Goal: Task Accomplishment & Management: Use online tool/utility

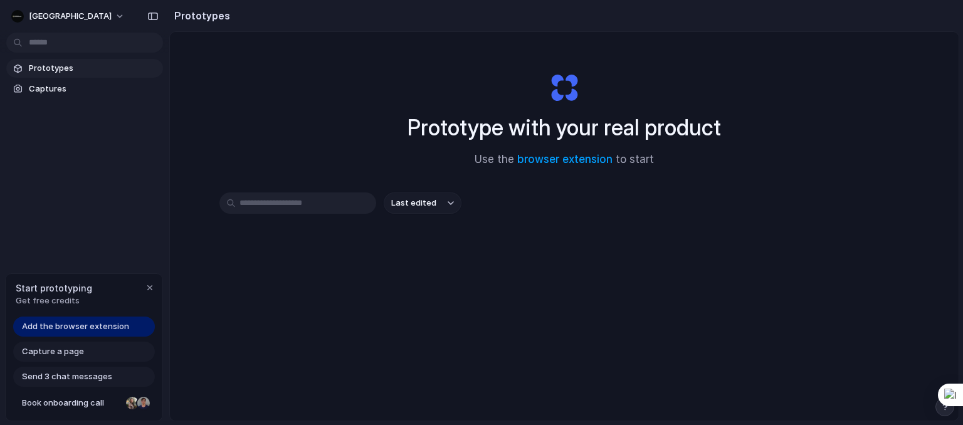
click at [67, 72] on span "Prototypes" at bounding box center [93, 68] width 129 height 13
click at [160, 16] on button "button" at bounding box center [153, 16] width 20 height 20
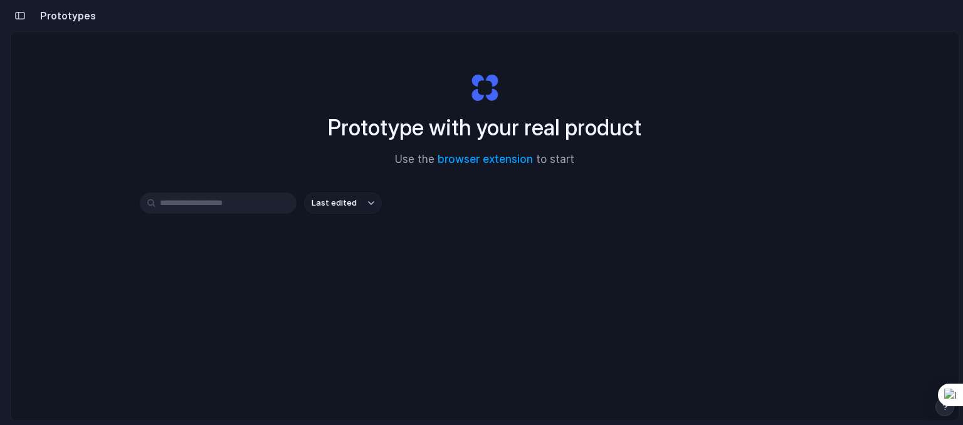
click at [17, 16] on div "button" at bounding box center [19, 15] width 11 height 9
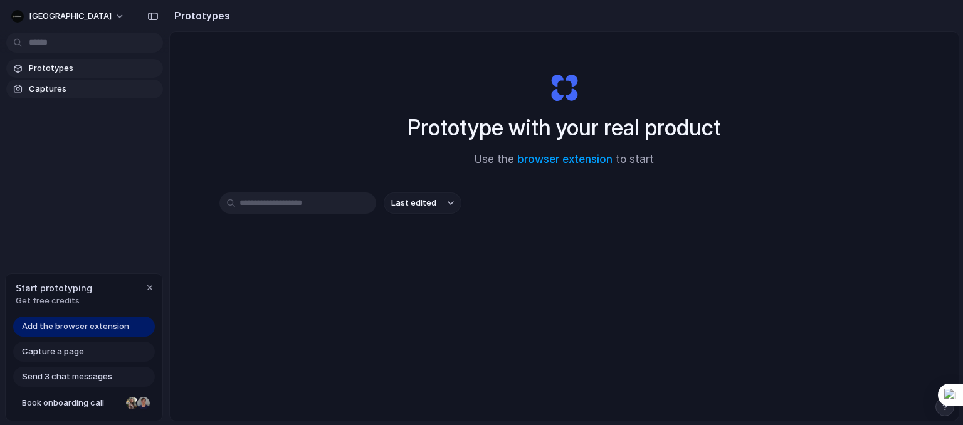
click at [28, 83] on link "Captures" at bounding box center [84, 89] width 157 height 19
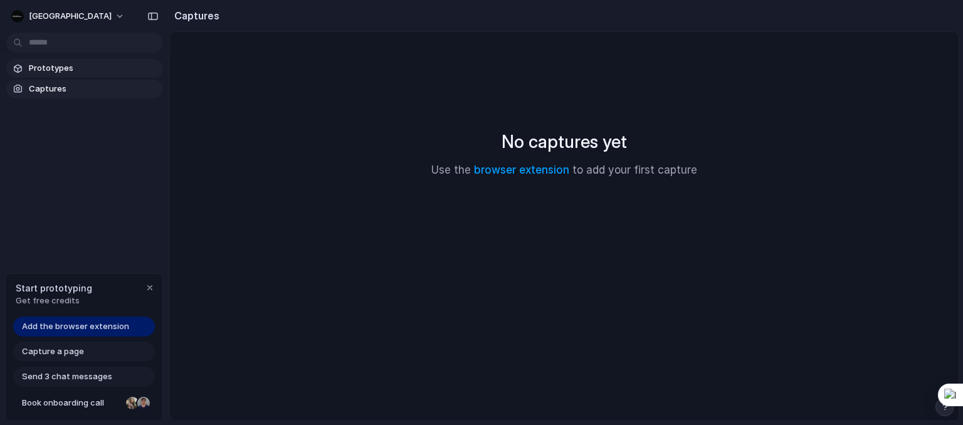
click at [42, 73] on span "Prototypes" at bounding box center [93, 68] width 129 height 13
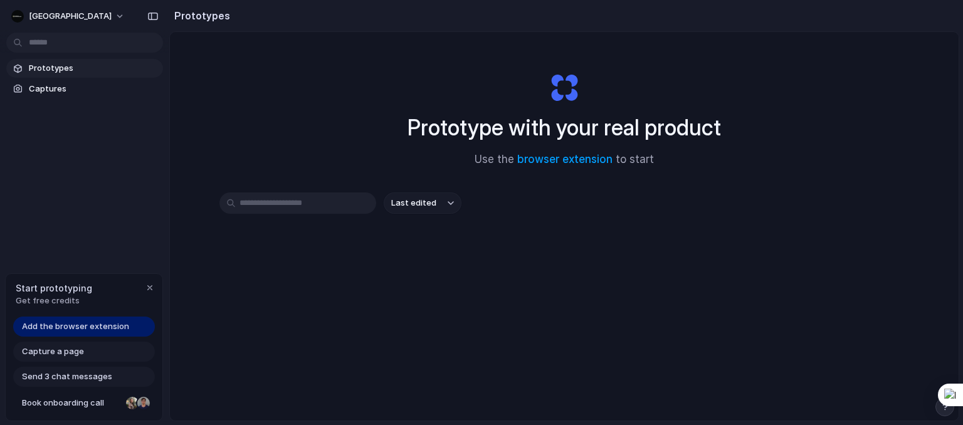
click at [50, 350] on span "Capture a page" at bounding box center [53, 351] width 62 height 13
click at [78, 332] on span "Add the browser extension" at bounding box center [75, 326] width 107 height 13
click at [563, 156] on link "browser extension" at bounding box center [564, 159] width 95 height 13
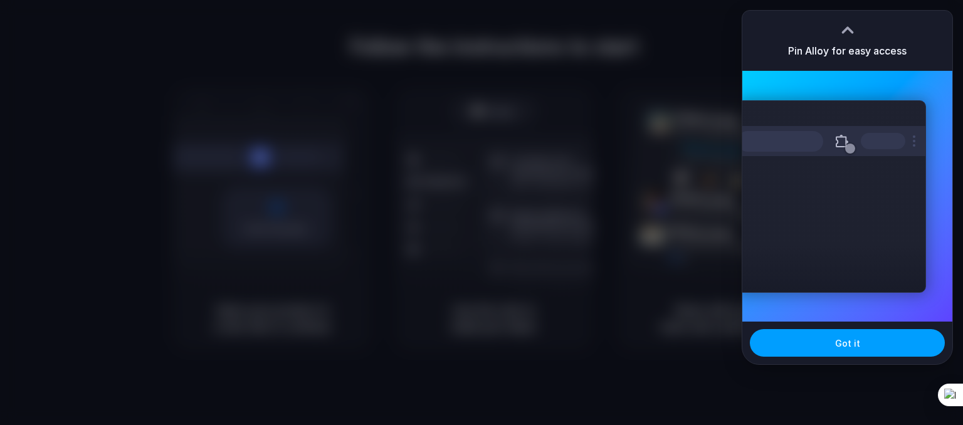
click at [832, 342] on button "Got it" at bounding box center [847, 343] width 195 height 28
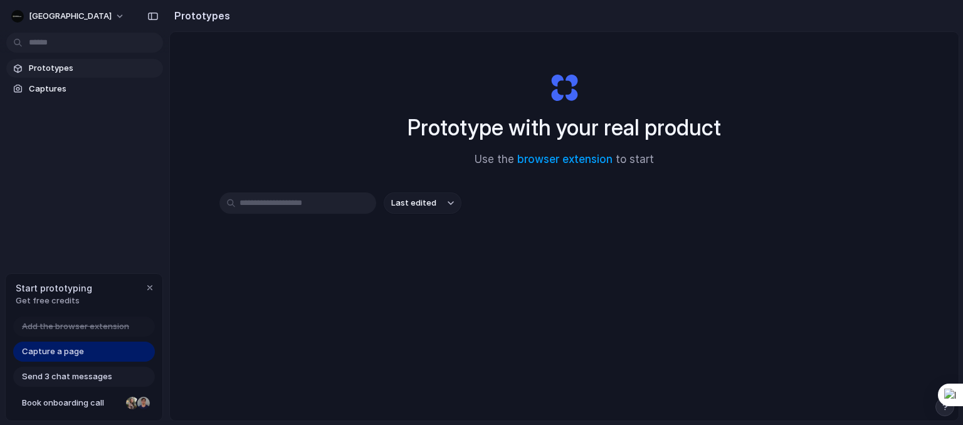
click at [120, 355] on link "Capture a page" at bounding box center [84, 352] width 142 height 20
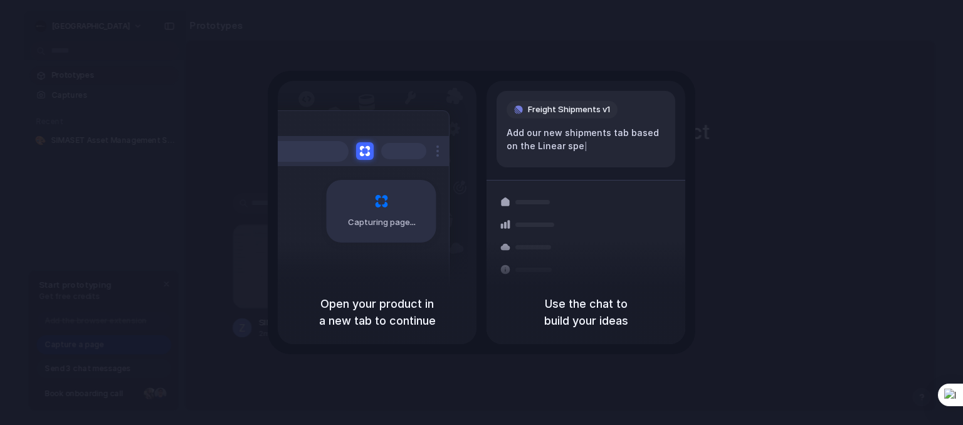
drag, startPoint x: 632, startPoint y: 311, endPoint x: 707, endPoint y: 306, distance: 75.4
click at [707, 306] on div "Capturing page Open your product in a new tab to continue Freight Shipments v1 …" at bounding box center [481, 212] width 963 height 425
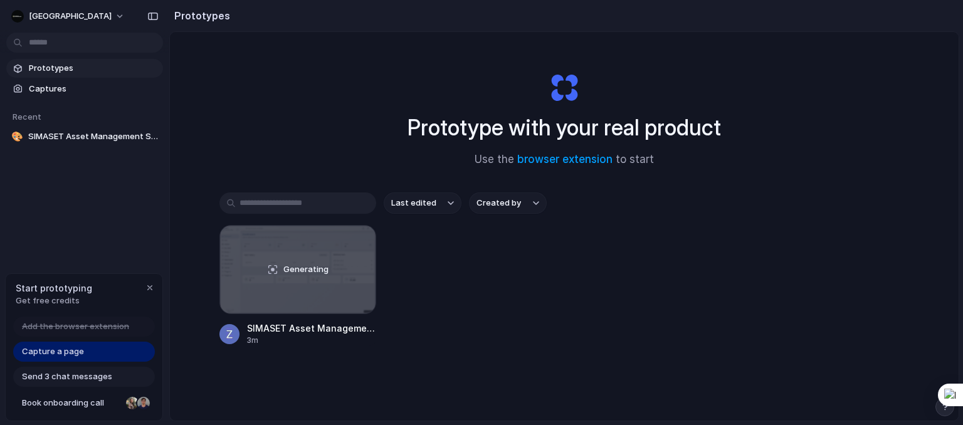
scroll to position [66, 0]
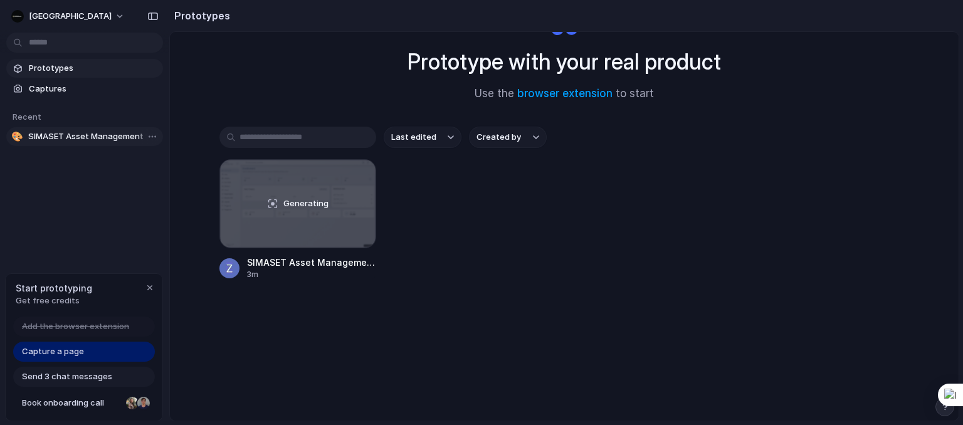
click at [80, 141] on span "SIMASET Asset Management System Clone" at bounding box center [93, 136] width 130 height 13
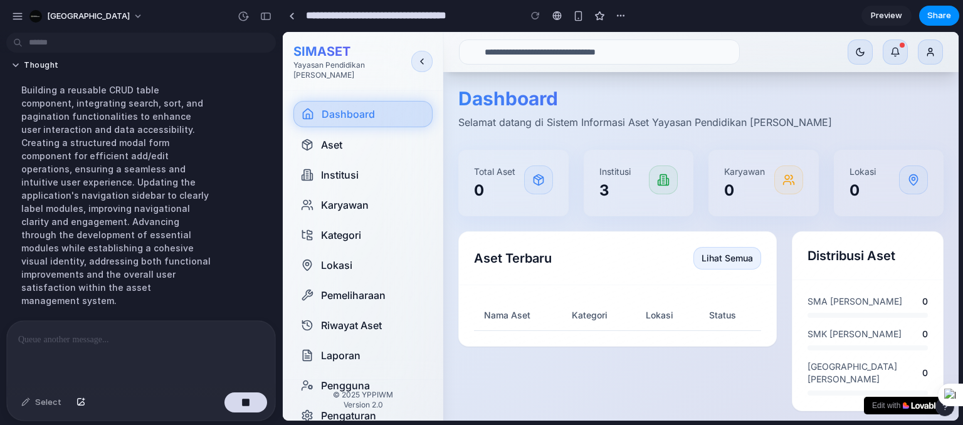
scroll to position [141, 0]
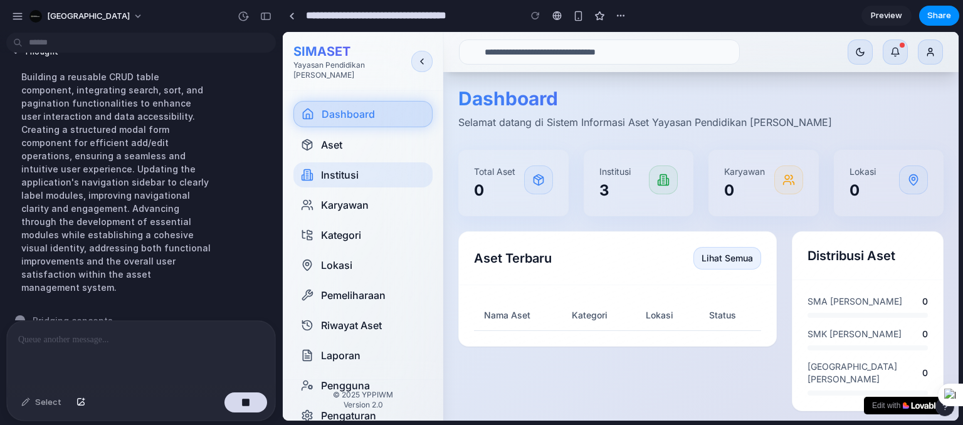
click at [340, 171] on span "Institusi" at bounding box center [340, 174] width 38 height 15
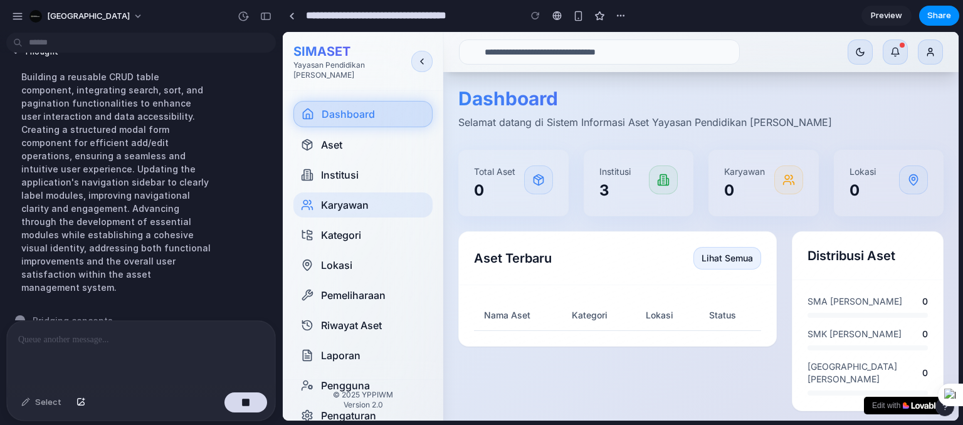
click at [352, 197] on span "Karyawan" at bounding box center [345, 204] width 48 height 15
click at [667, 184] on icon at bounding box center [668, 181] width 2 height 7
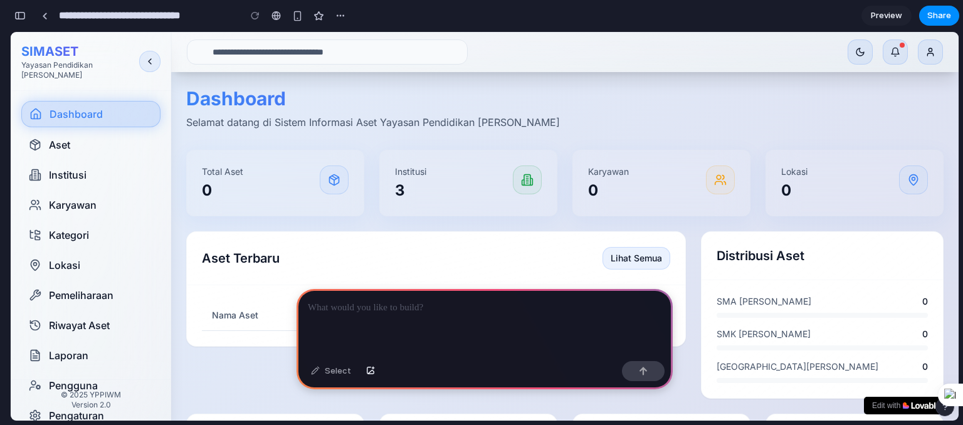
click at [320, 294] on div at bounding box center [484, 322] width 376 height 67
click at [300, 20] on div "button" at bounding box center [297, 16] width 11 height 11
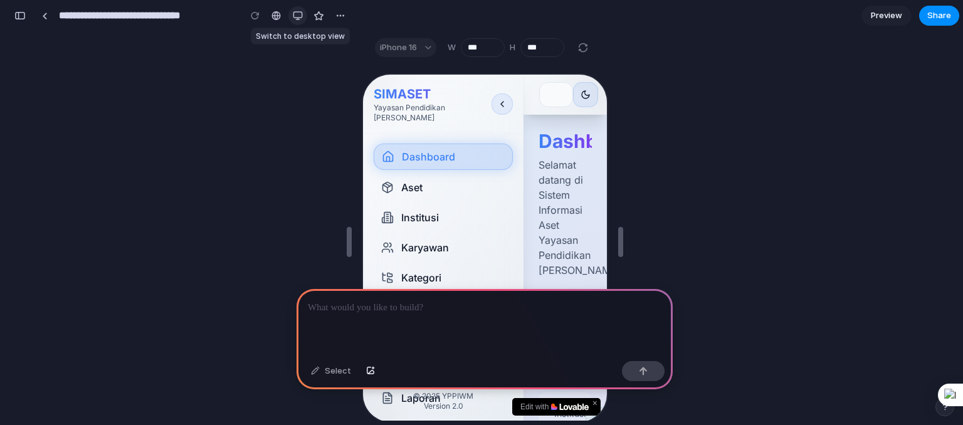
click at [295, 20] on div "button" at bounding box center [298, 16] width 10 height 10
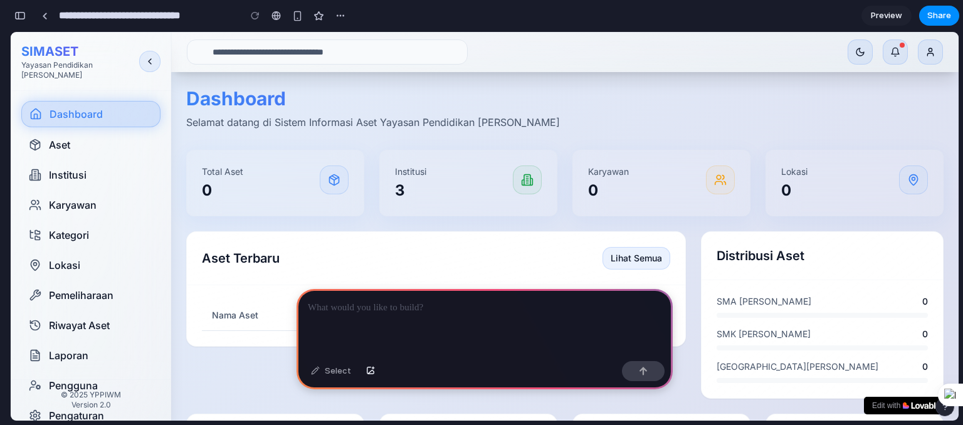
click at [332, 349] on div at bounding box center [484, 322] width 376 height 67
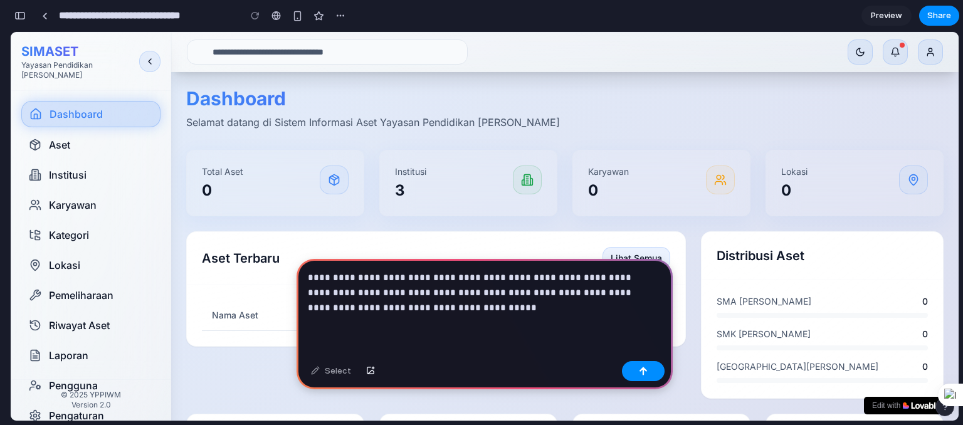
click at [484, 349] on div "**********" at bounding box center [484, 307] width 376 height 97
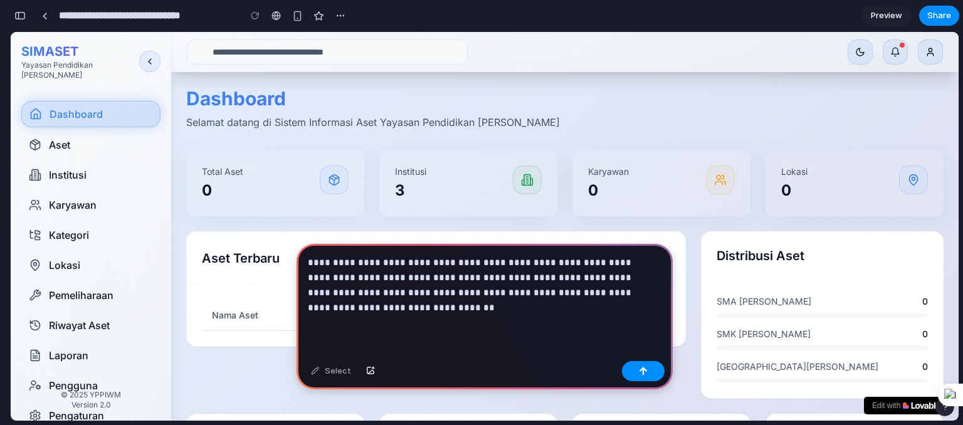
click at [484, 349] on div "**********" at bounding box center [484, 300] width 376 height 112
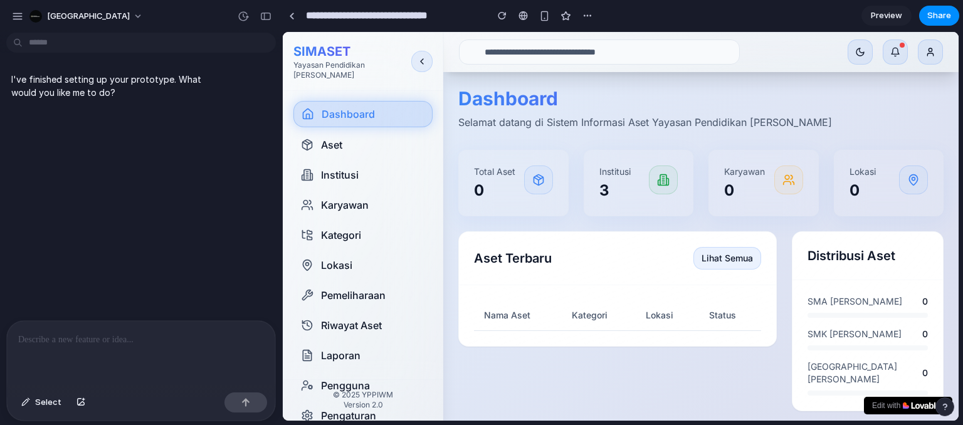
click at [180, 364] on div at bounding box center [141, 354] width 268 height 66
click at [293, 18] on div at bounding box center [292, 16] width 6 height 7
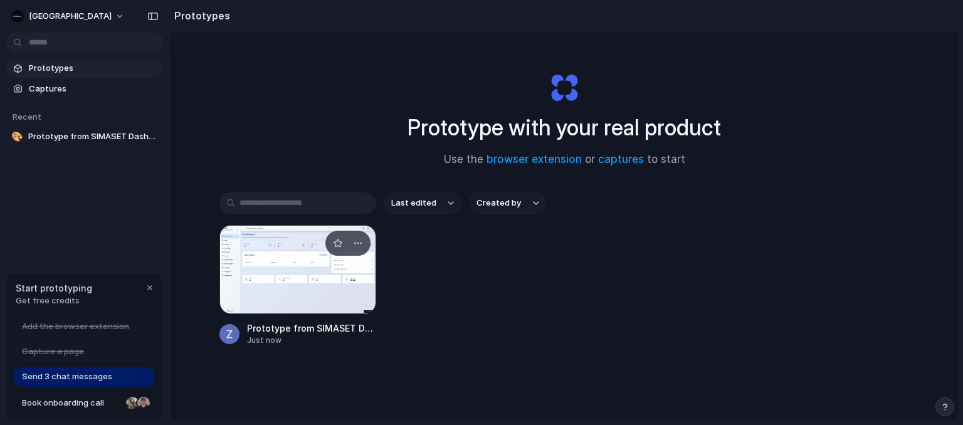
click at [283, 237] on div at bounding box center [297, 269] width 157 height 89
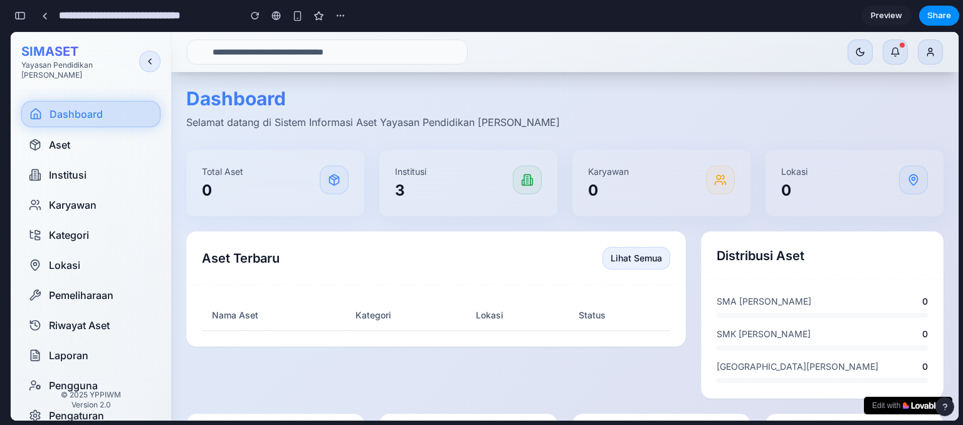
scroll to position [71, 0]
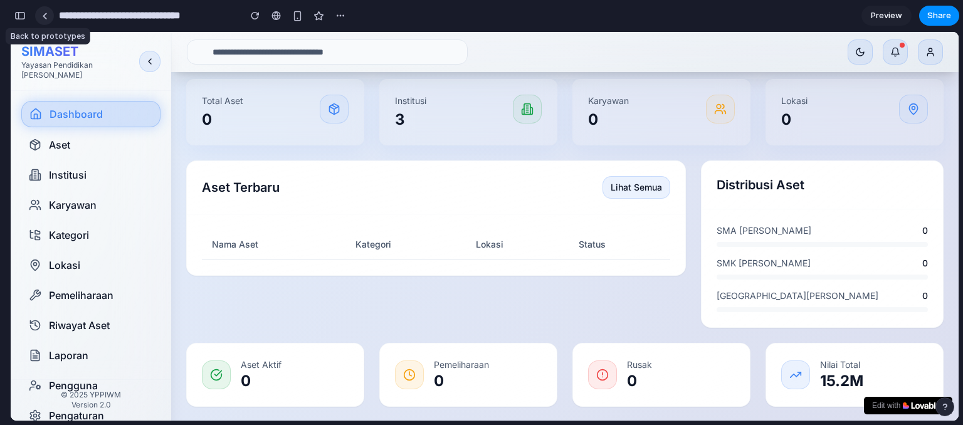
click at [46, 13] on div at bounding box center [45, 16] width 6 height 7
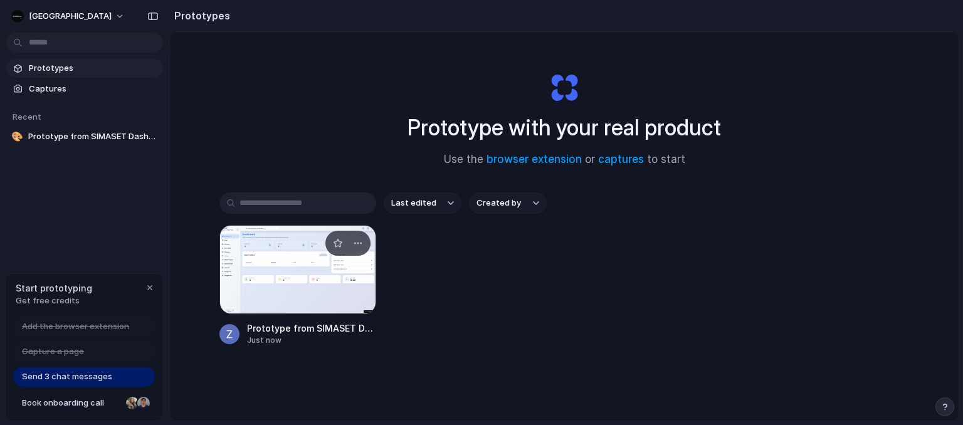
click at [219, 274] on div at bounding box center [297, 269] width 157 height 89
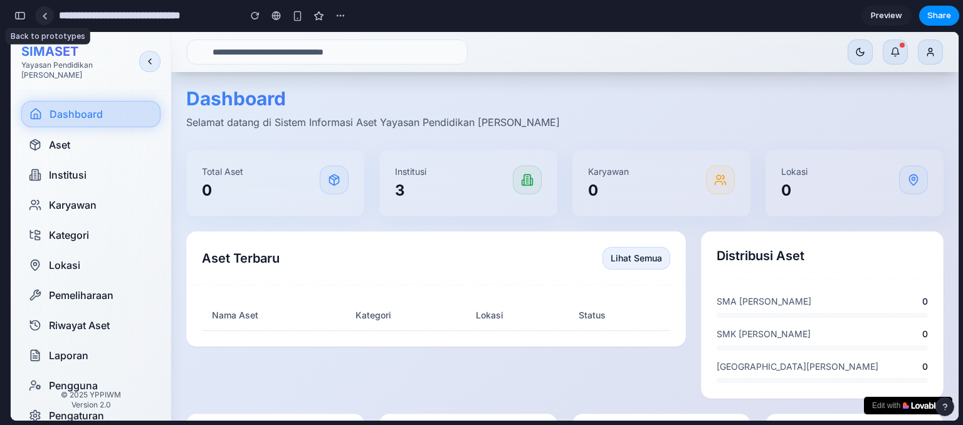
click at [40, 18] on link at bounding box center [44, 15] width 19 height 19
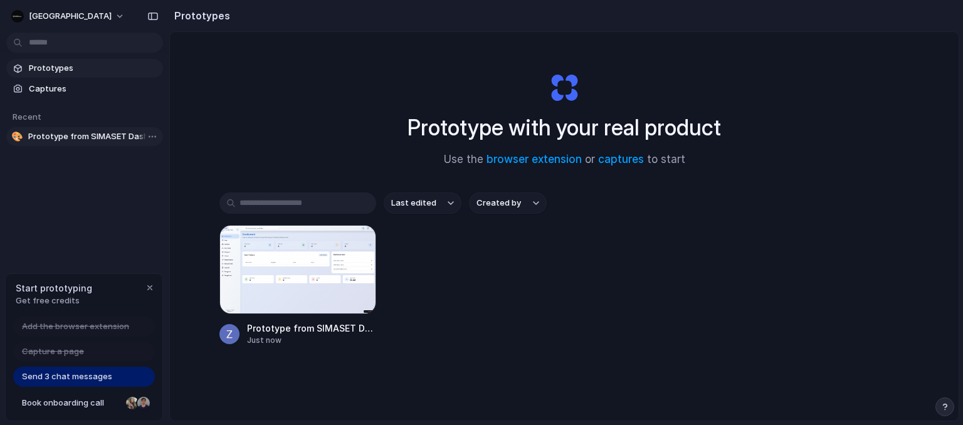
click at [110, 137] on span "Prototype from SIMASET Dashboard" at bounding box center [93, 136] width 130 height 13
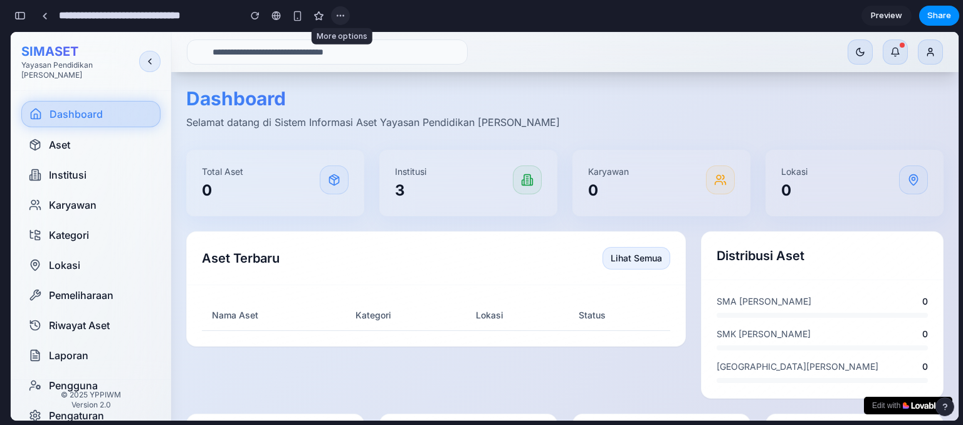
click at [340, 18] on div "button" at bounding box center [340, 16] width 10 height 10
click at [45, 17] on div at bounding box center [45, 16] width 6 height 7
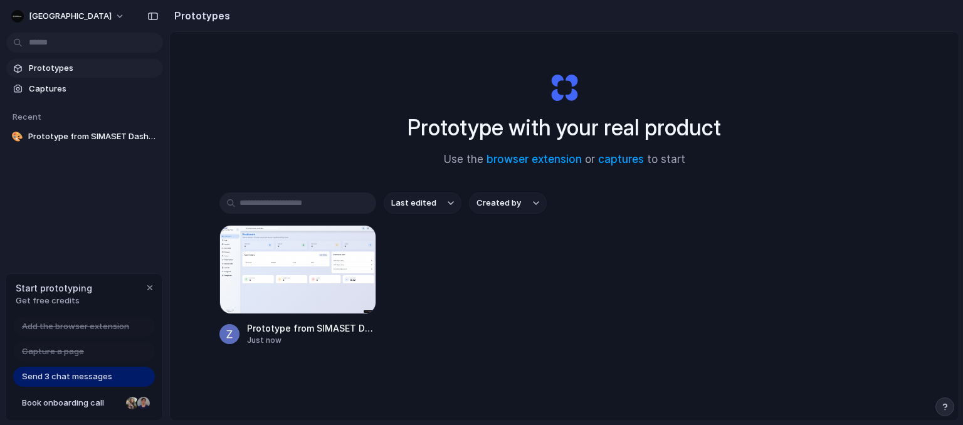
click at [90, 377] on span "Send 3 chat messages" at bounding box center [67, 376] width 90 height 13
drag, startPoint x: 90, startPoint y: 377, endPoint x: 105, endPoint y: 350, distance: 30.9
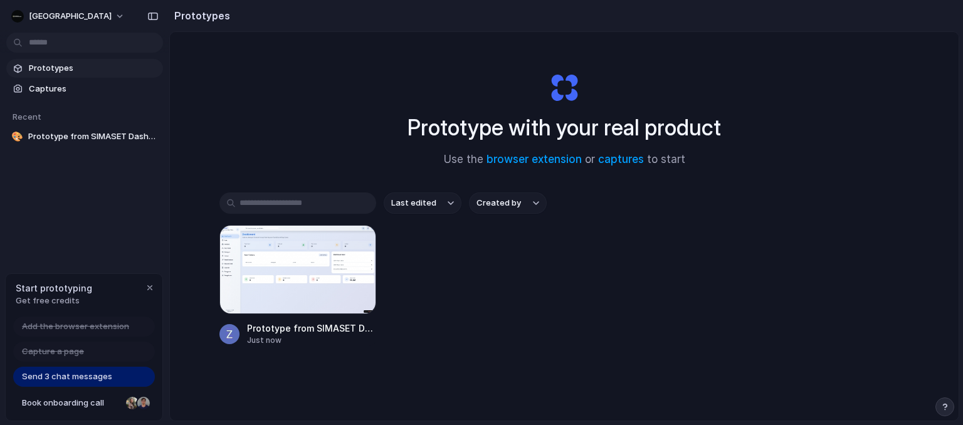
click at [105, 350] on div "Add the browser extension Capture a page Send 3 chat messages Book onboarding c…" at bounding box center [84, 368] width 157 height 104
click at [105, 350] on div "Capture a page" at bounding box center [84, 352] width 142 height 20
click at [110, 385] on div "Send 3 chat messages" at bounding box center [84, 377] width 142 height 20
click at [266, 296] on div at bounding box center [297, 269] width 157 height 89
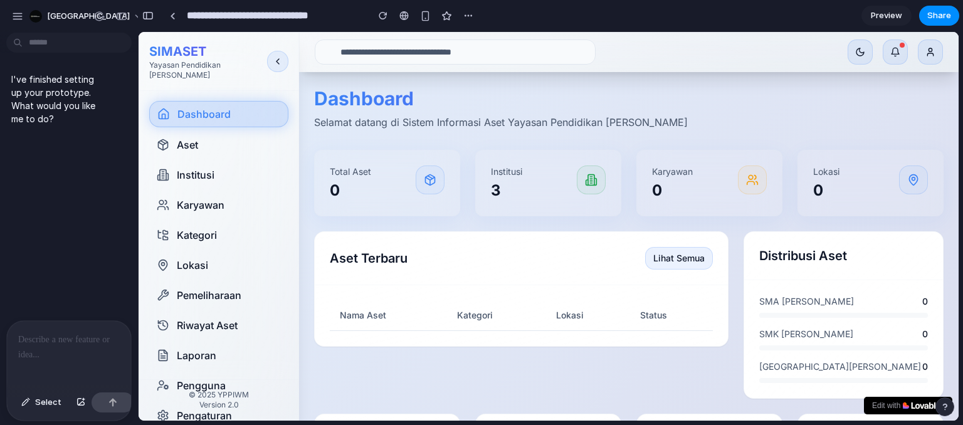
click at [64, 334] on p at bounding box center [69, 339] width 102 height 15
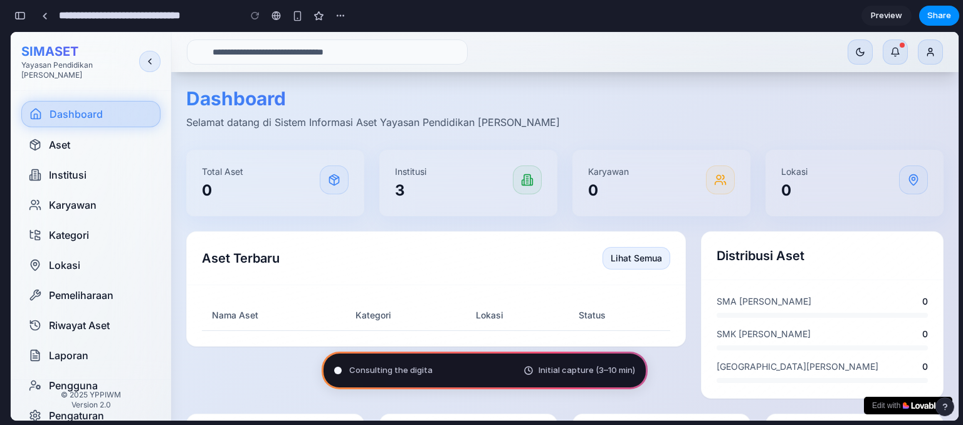
type input "**********"
click at [133, 139] on link "Aset" at bounding box center [90, 144] width 139 height 25
click at [138, 132] on link "Aset" at bounding box center [90, 144] width 139 height 25
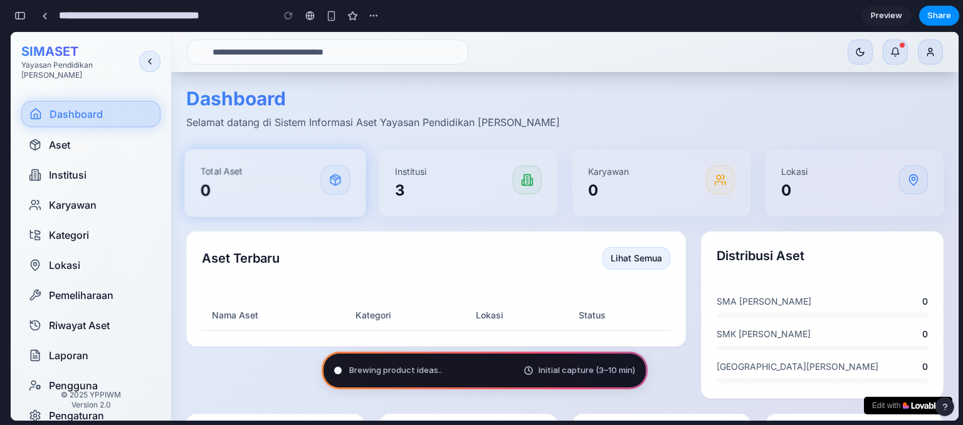
click at [217, 182] on h3 "0" at bounding box center [261, 190] width 120 height 21
click at [444, 180] on h3 "3" at bounding box center [454, 190] width 120 height 21
click at [624, 260] on button "Lihat Semua" at bounding box center [636, 258] width 68 height 23
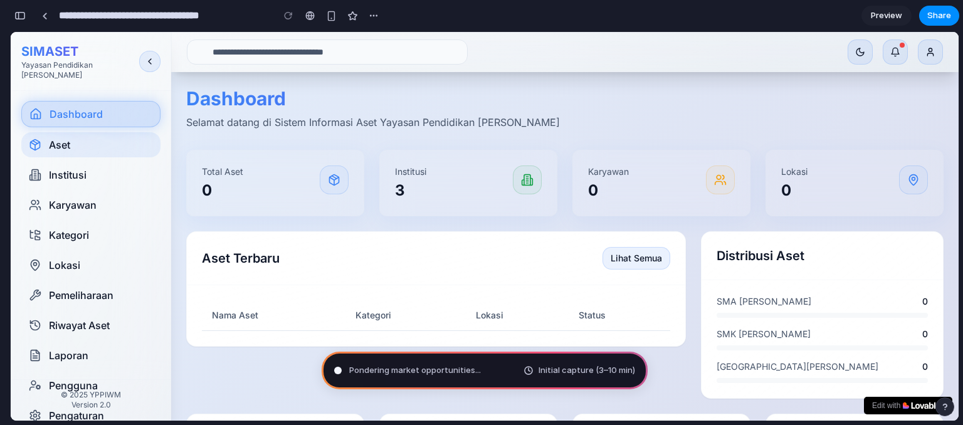
click at [53, 137] on span "Aset" at bounding box center [59, 144] width 21 height 15
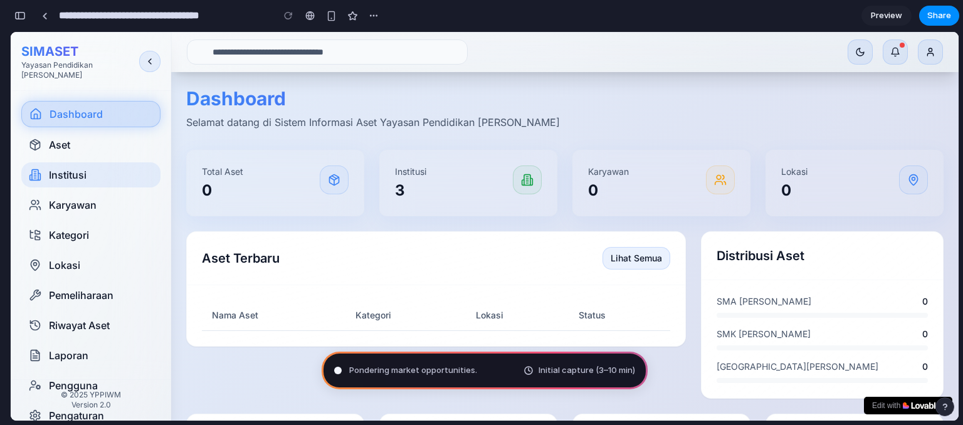
click at [66, 167] on span "Institusi" at bounding box center [68, 174] width 38 height 15
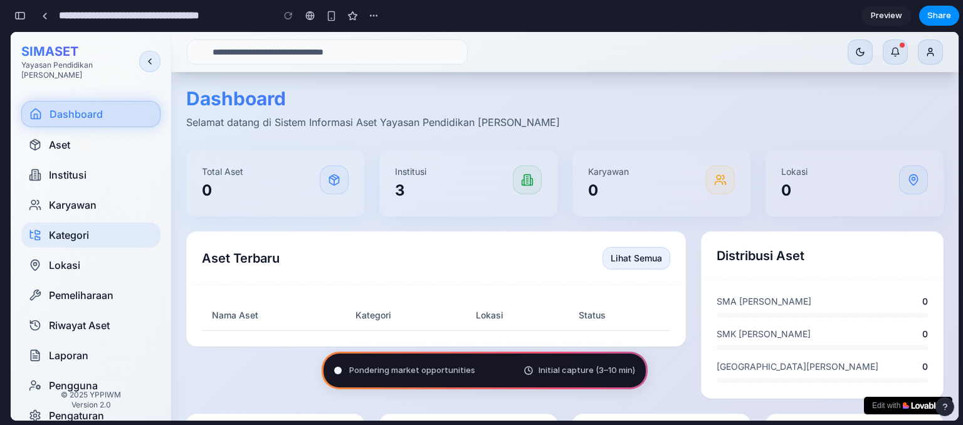
scroll to position [0, 0]
click at [99, 318] on span "Riwayat Aset" at bounding box center [79, 325] width 61 height 15
click at [88, 359] on nav "Dashboard Aset Institusi Karyawan Kategori Lokasi Pemeliharaan Riwayat Aset Lap…" at bounding box center [90, 264] width 159 height 347
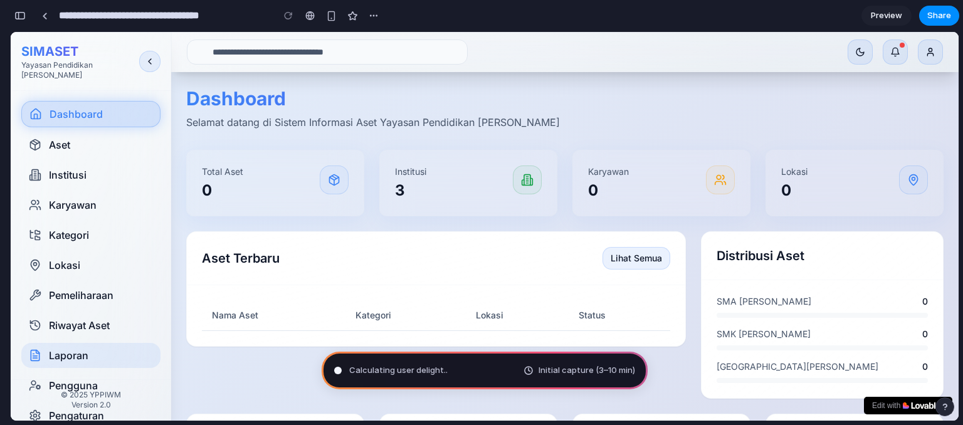
click at [88, 347] on link "Laporan" at bounding box center [90, 355] width 139 height 25
click at [78, 410] on div "© 2025 YPPIWM Version 2.0" at bounding box center [90, 399] width 159 height 41
click at [865, 55] on button at bounding box center [859, 51] width 25 height 25
click at [882, 58] on div at bounding box center [894, 51] width 95 height 25
click at [884, 58] on button "button" at bounding box center [894, 51] width 25 height 25
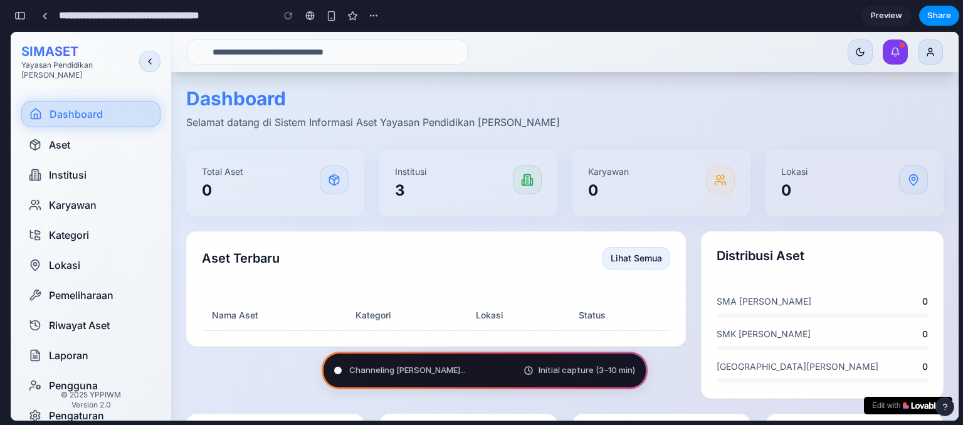
scroll to position [747, 0]
click at [23, 16] on div "button" at bounding box center [19, 15] width 11 height 9
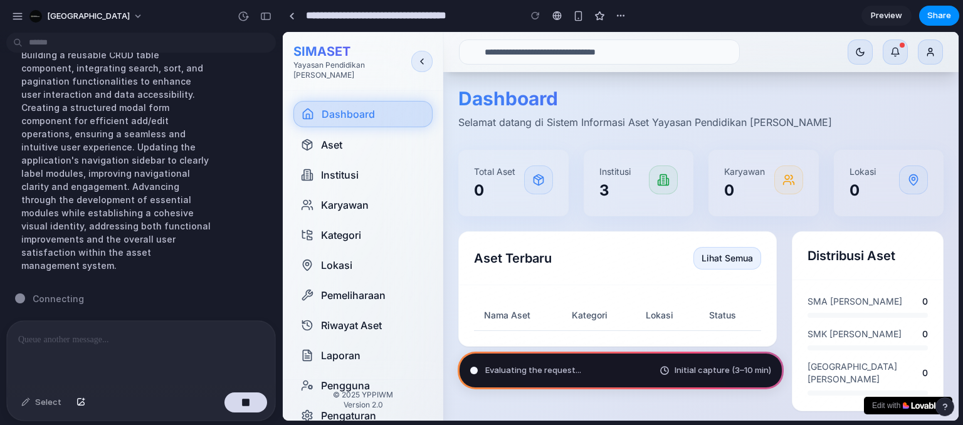
scroll to position [141, 0]
